Goal: Find specific page/section

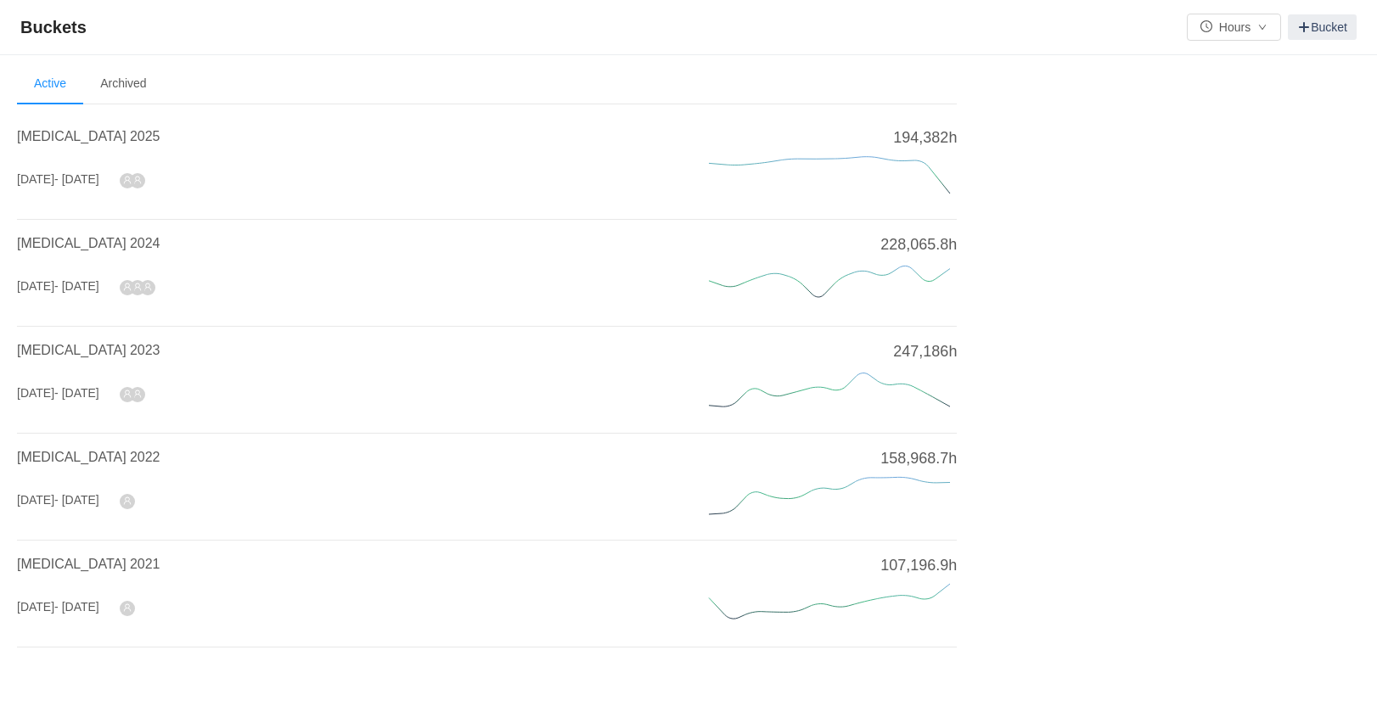
click at [1143, 136] on section "Welcome to Buckets! Use buckets to review and categorize time spent on work ite…" at bounding box center [688, 400] width 1343 height 673
click at [48, 139] on span "[MEDICAL_DATA] 2025" at bounding box center [88, 136] width 143 height 14
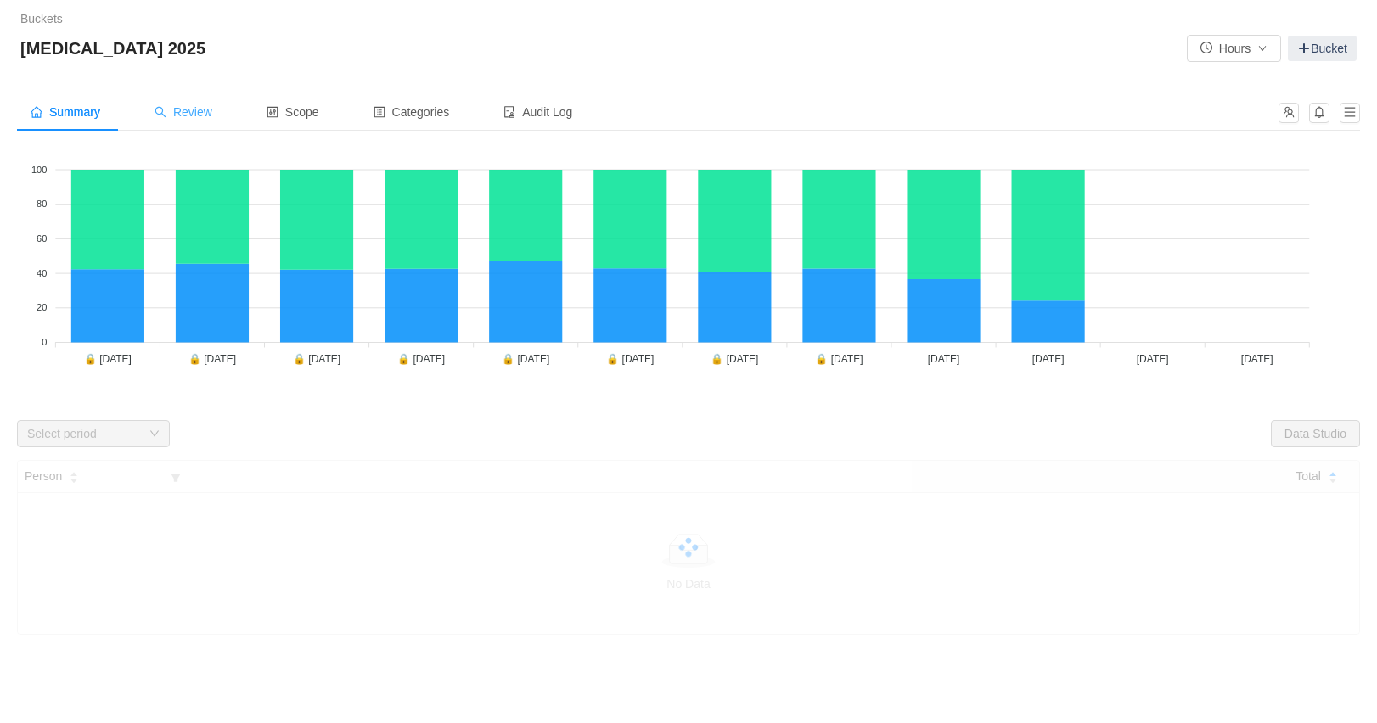
click at [177, 112] on span "Review" at bounding box center [184, 112] width 58 height 14
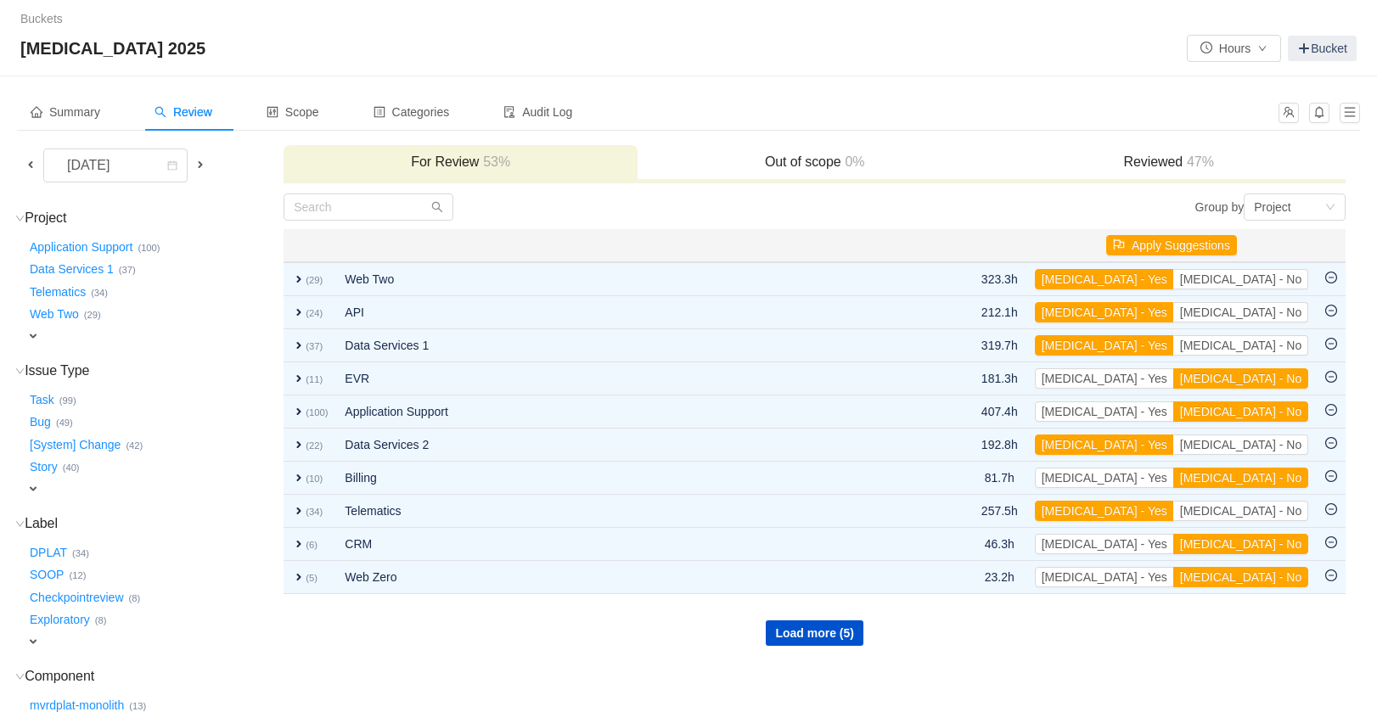
click at [27, 166] on span at bounding box center [31, 165] width 14 height 14
